Goal: Navigation & Orientation: Go to known website

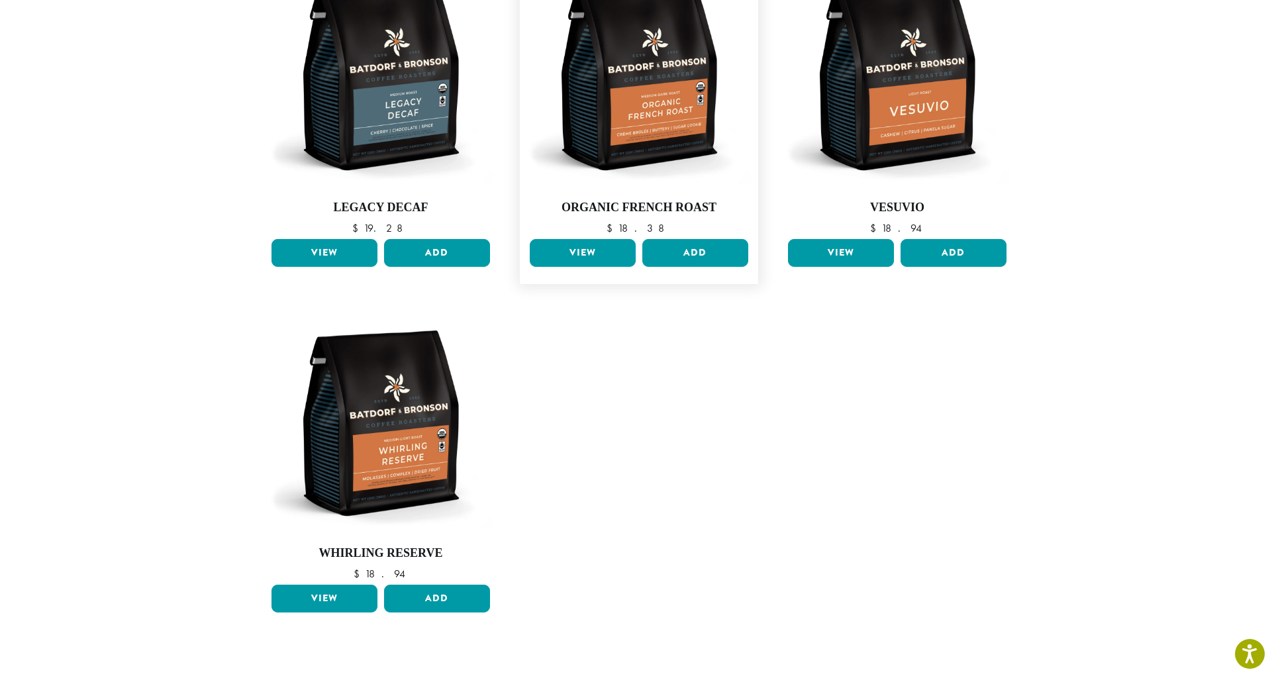
scroll to position [875, 0]
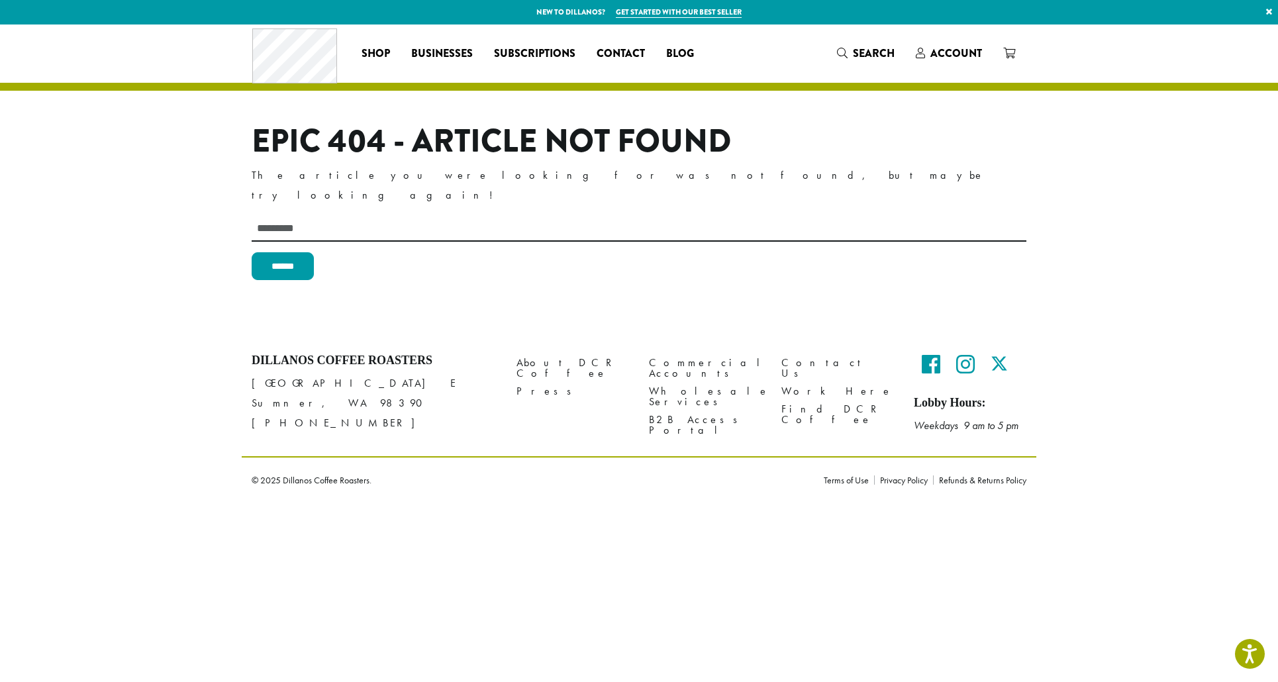
drag, startPoint x: 163, startPoint y: 156, endPoint x: 315, endPoint y: 100, distance: 162.1
click at [164, 156] on section "Epic 404 - Article Not Found The article you were looking for was not found, bu…" at bounding box center [639, 179] width 1278 height 309
click at [179, 181] on section "Epic 404 - Article Not Found The article you were looking for was not found, bu…" at bounding box center [639, 179] width 1278 height 309
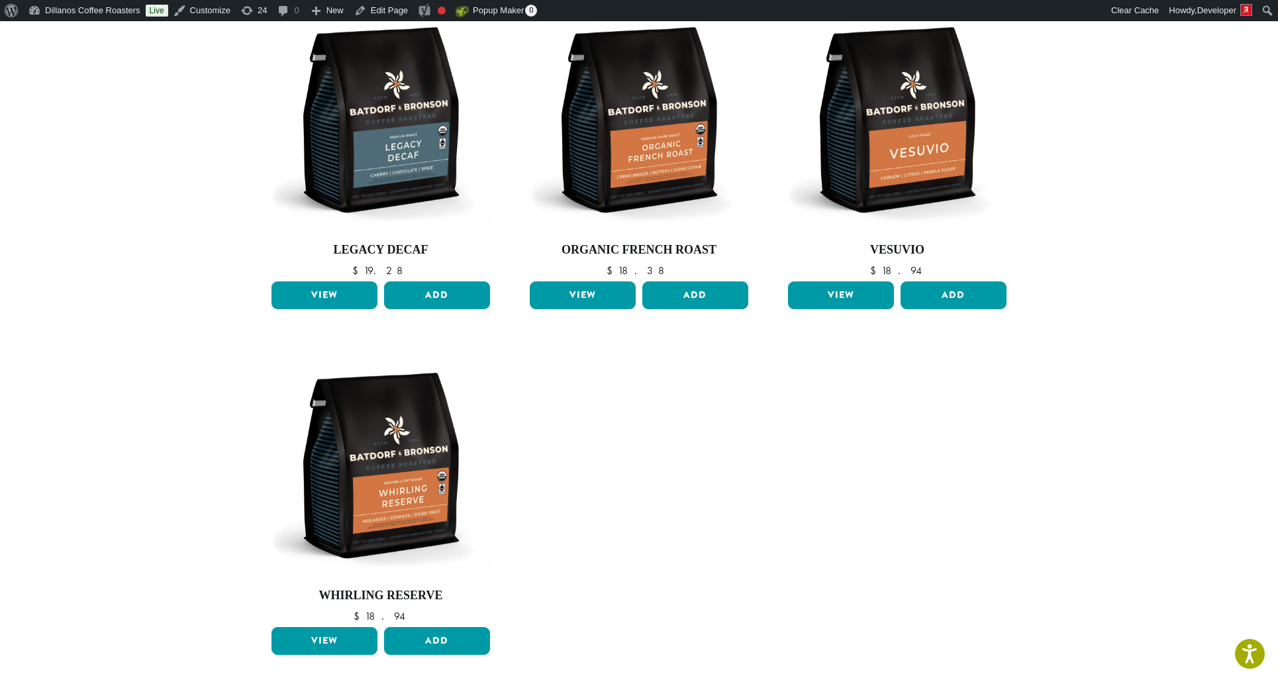
scroll to position [965, 0]
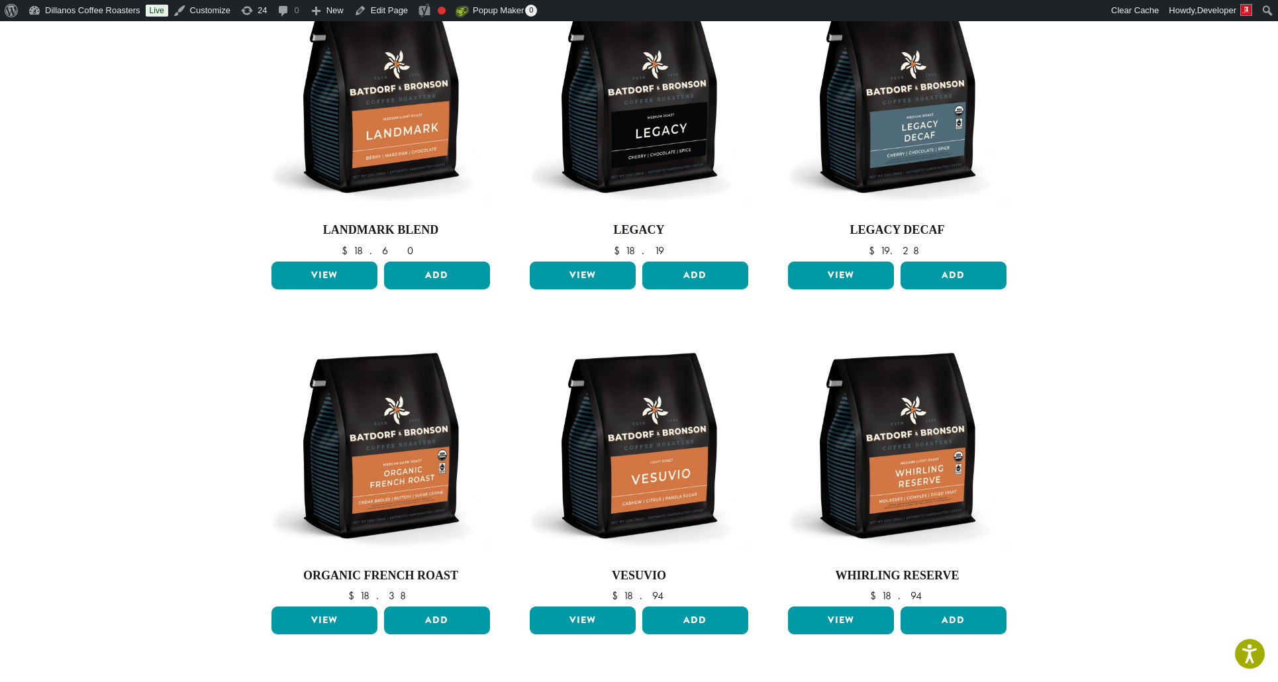
scroll to position [1122, 0]
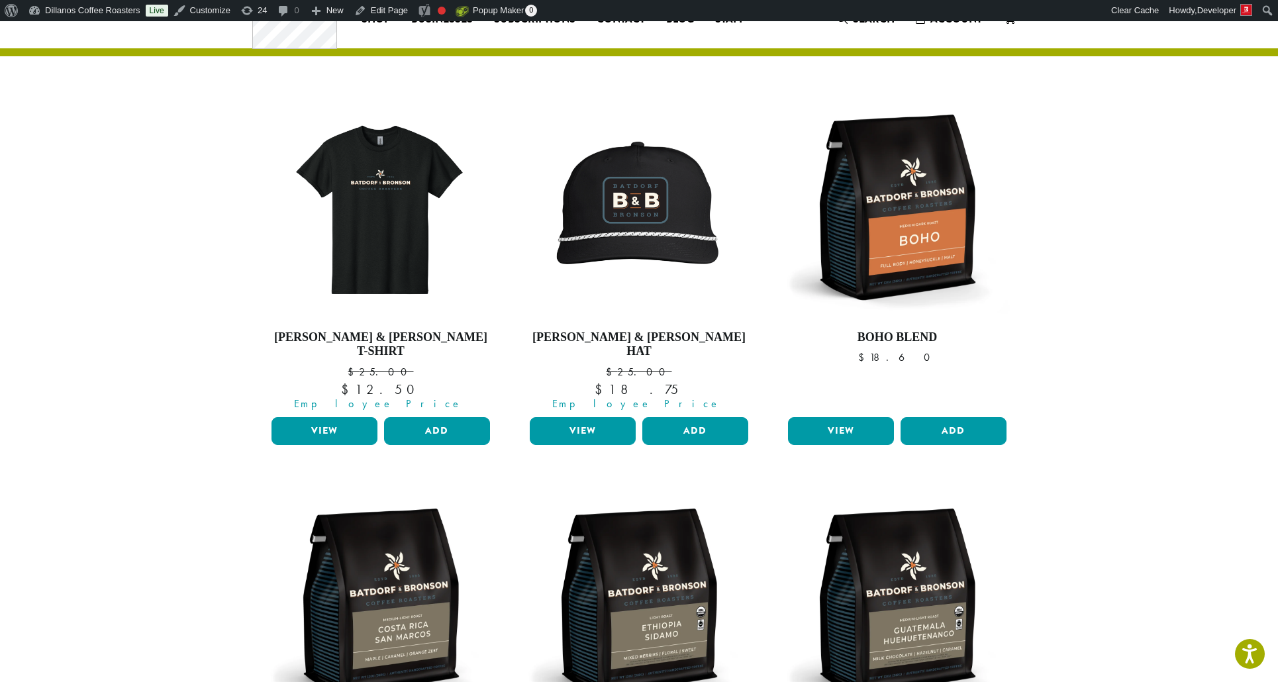
scroll to position [15, 0]
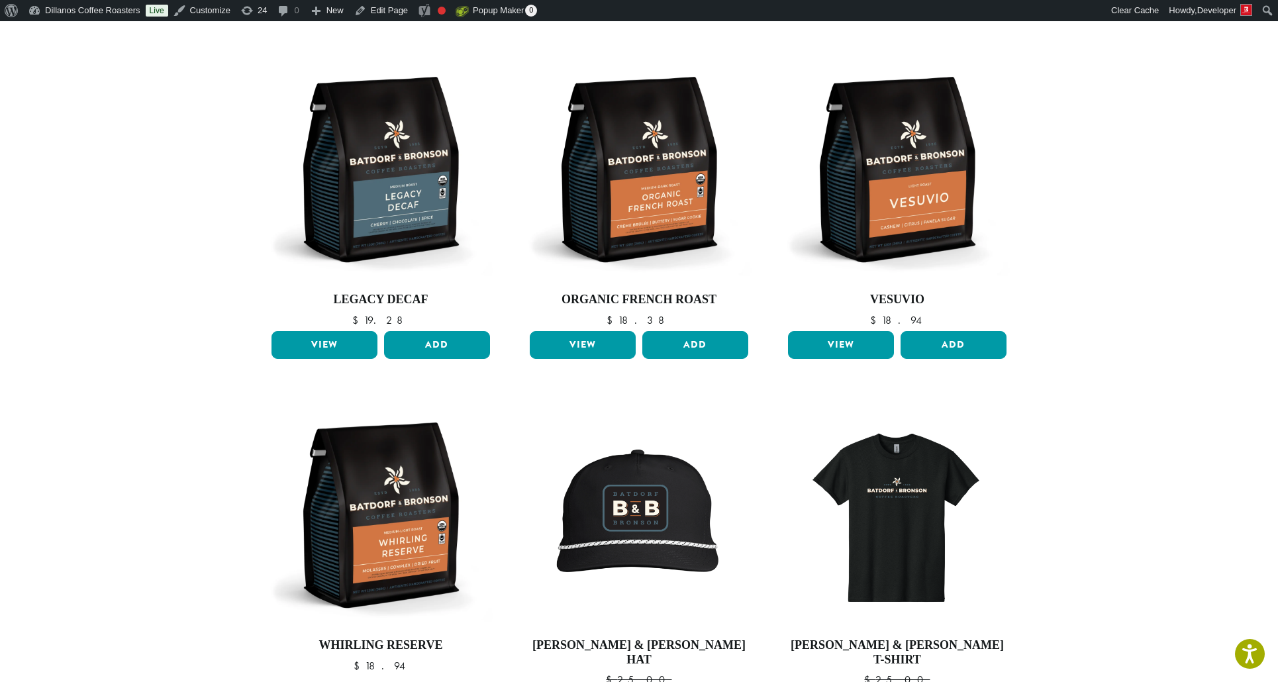
scroll to position [875, 0]
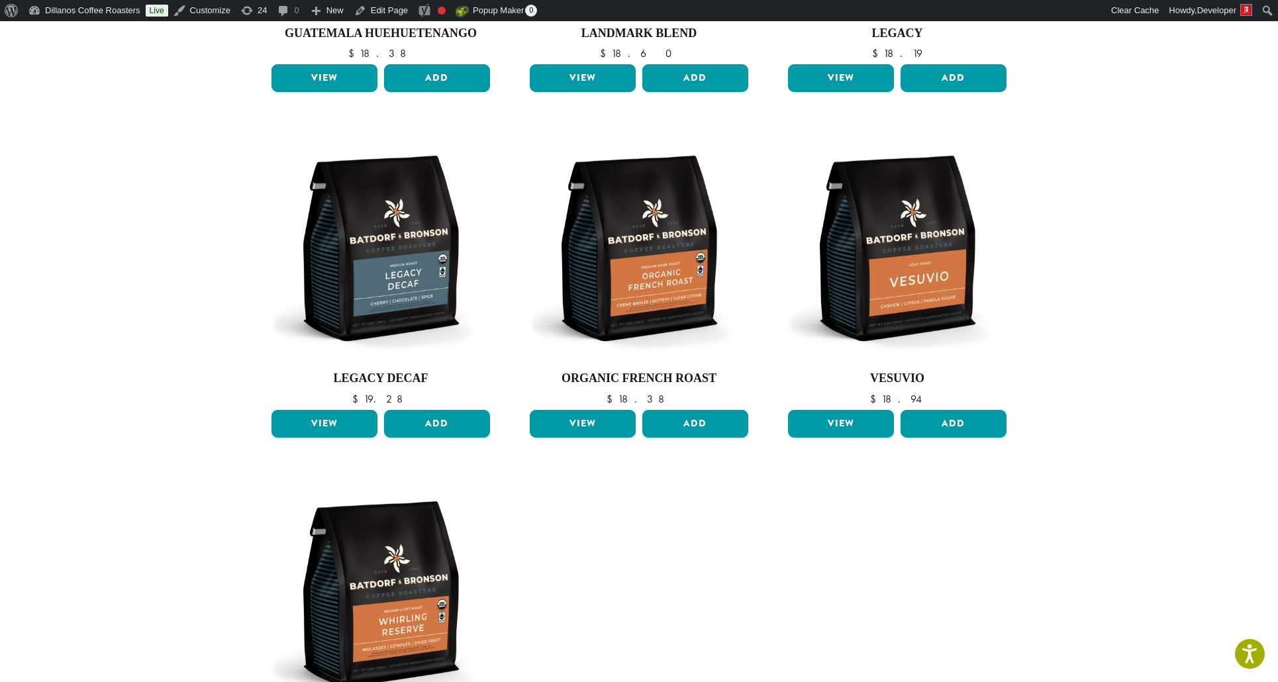
scroll to position [638, 0]
